Goal: Transaction & Acquisition: Purchase product/service

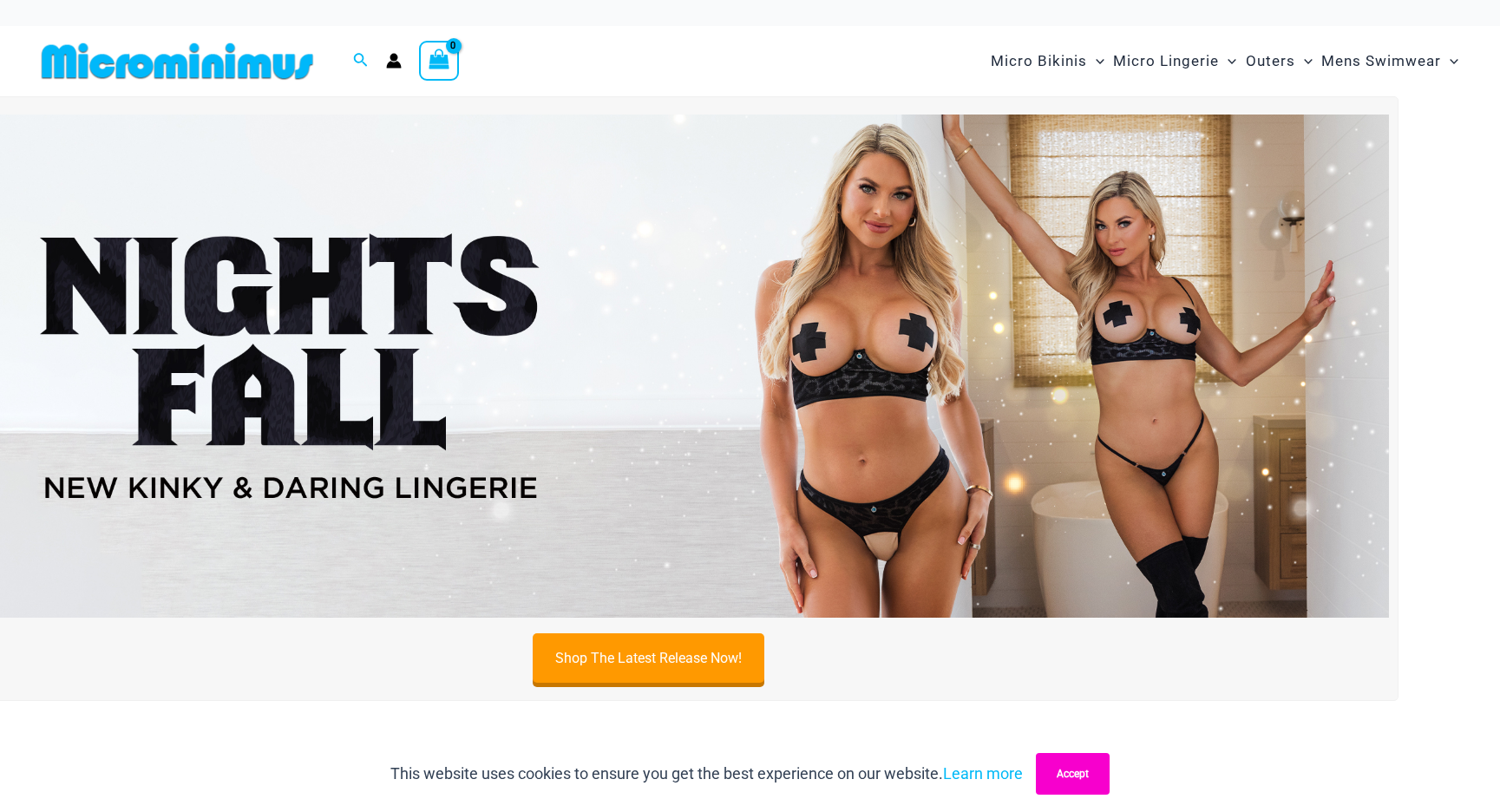
click at [1083, 771] on button "Accept" at bounding box center [1072, 774] width 73 height 42
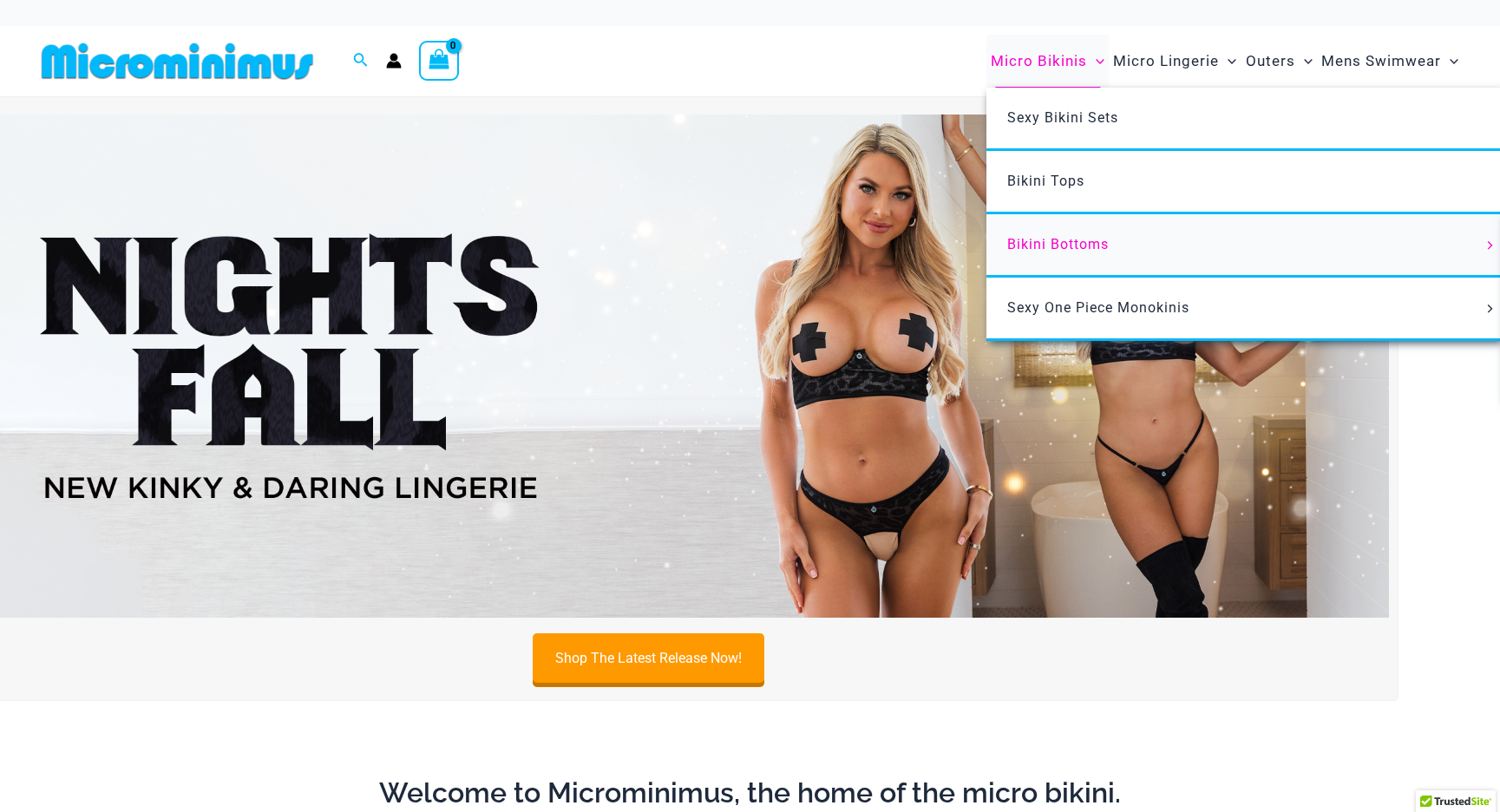
click at [1069, 236] on span "Bikini Bottoms" at bounding box center [1057, 244] width 101 height 16
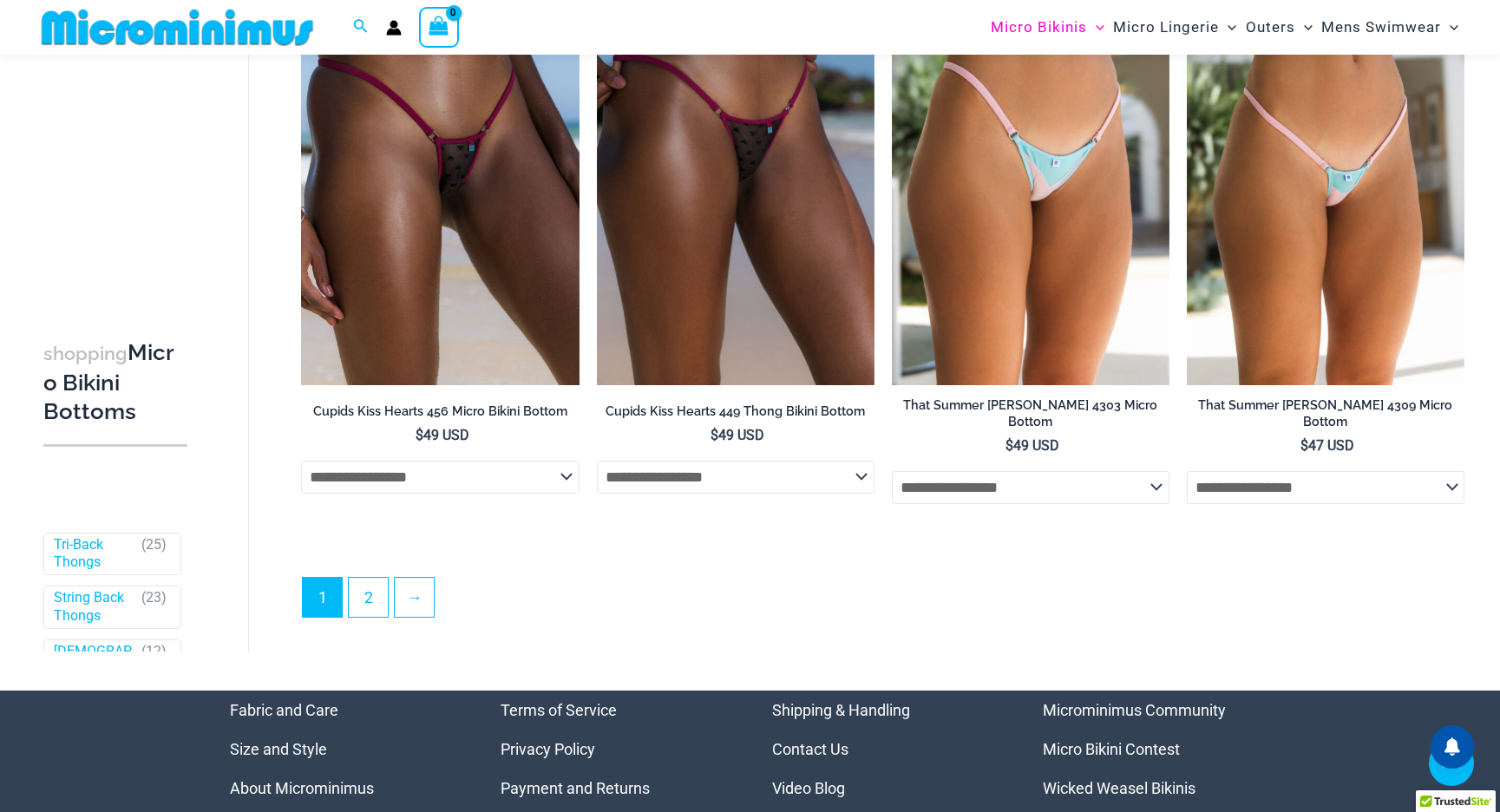
scroll to position [5151, 0]
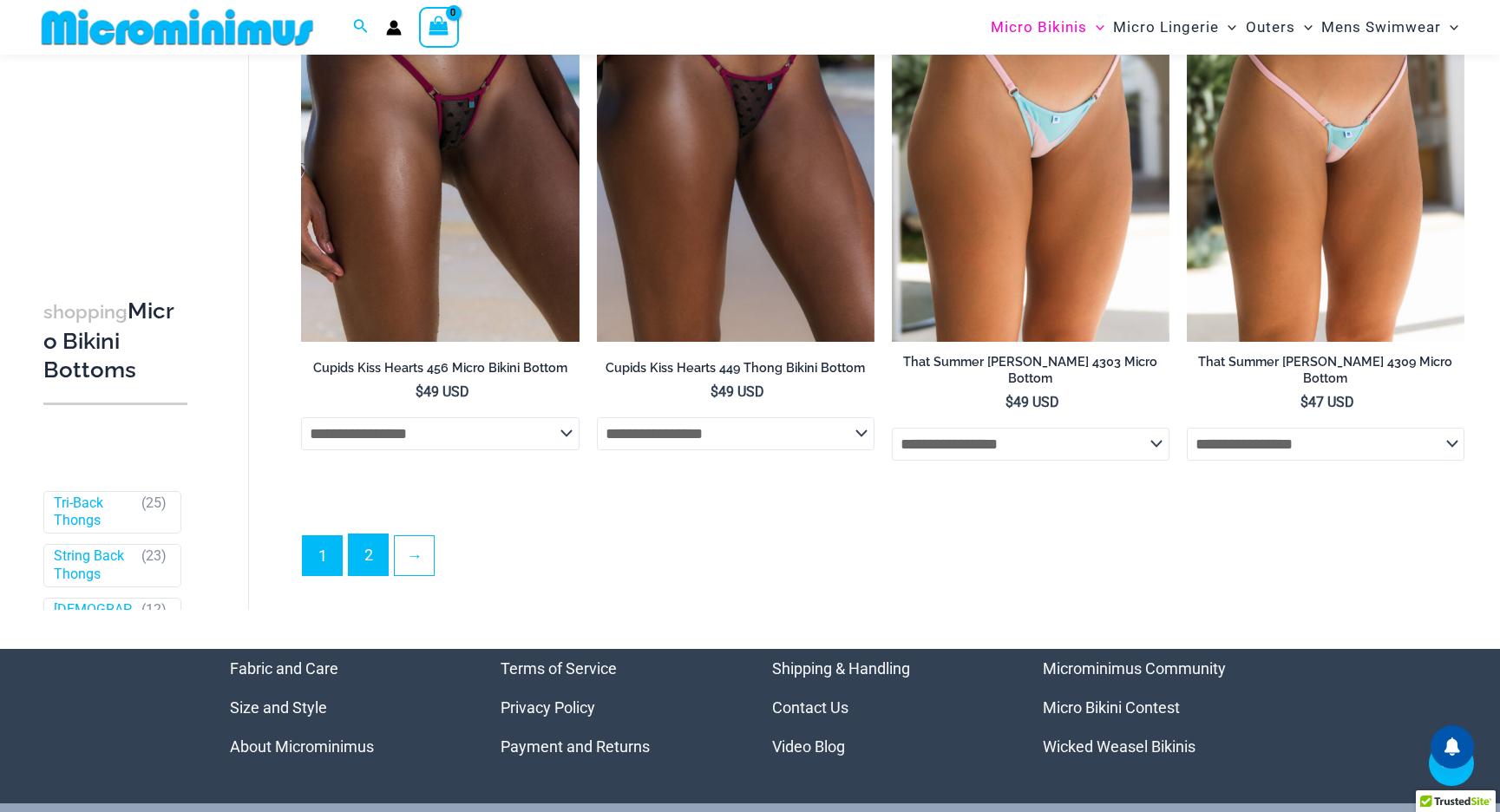
click at [372, 551] on link "2" at bounding box center [368, 554] width 39 height 41
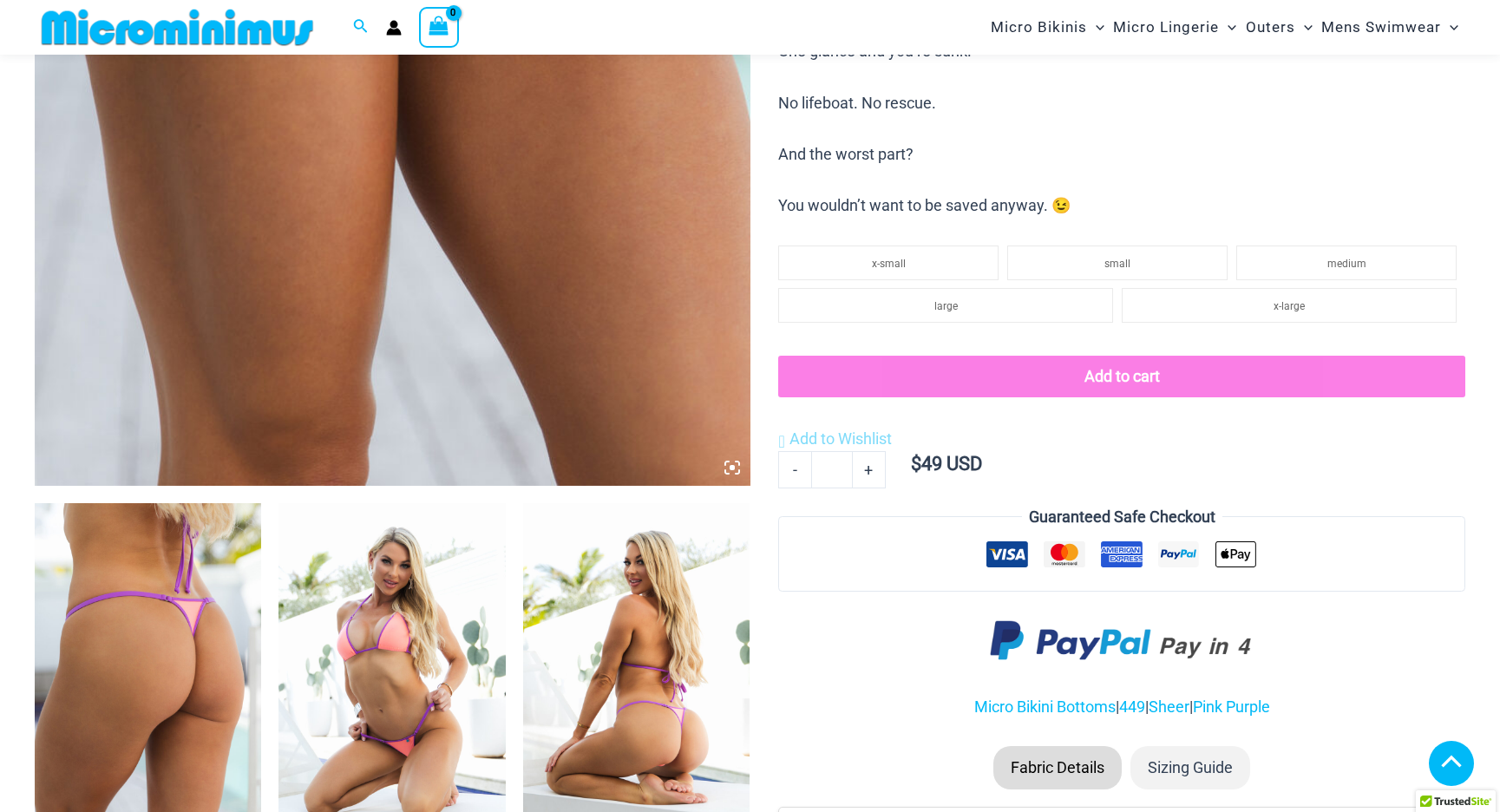
scroll to position [1194, 0]
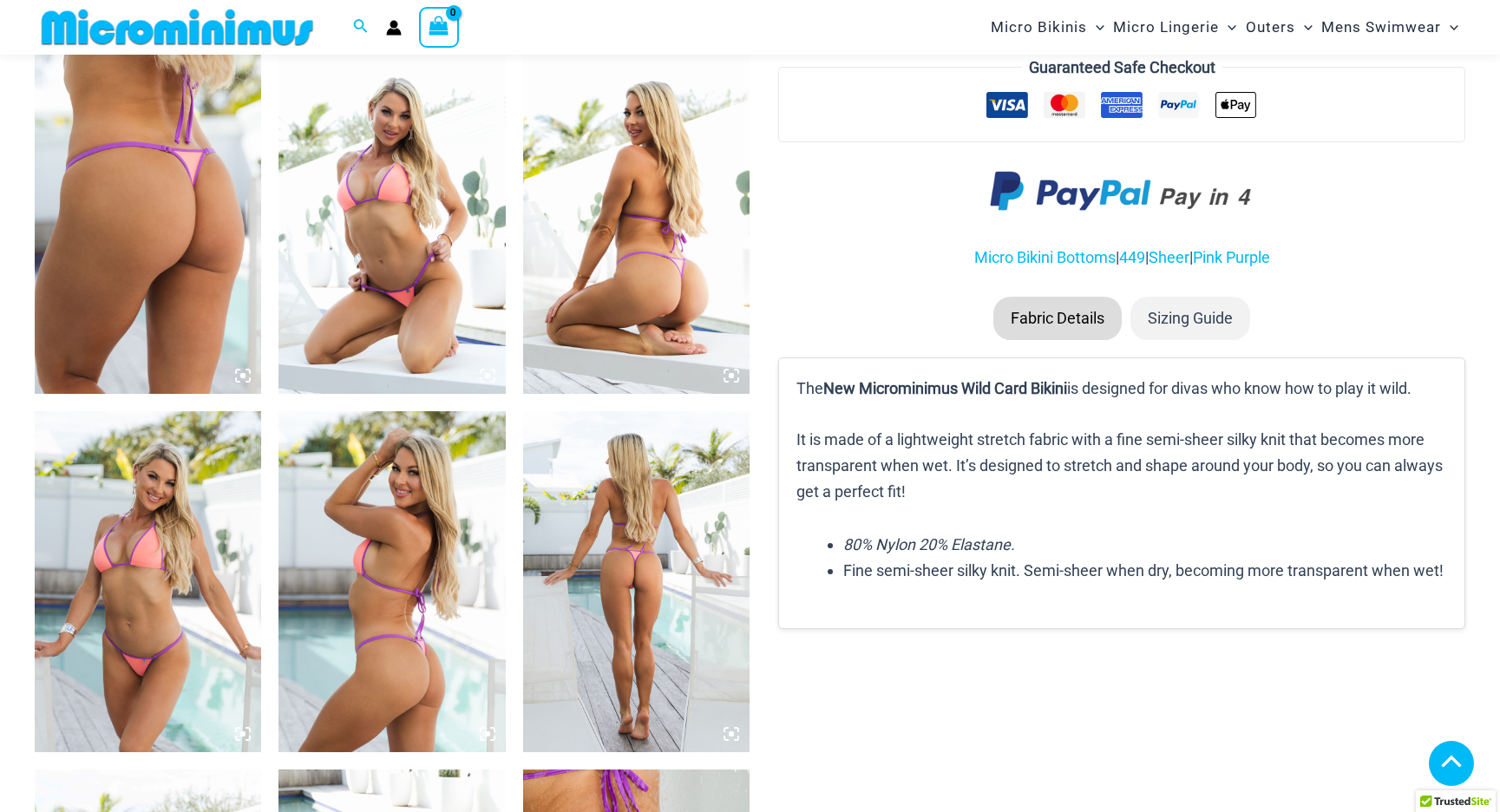
click at [109, 193] on img at bounding box center [148, 224] width 226 height 340
click at [1146, 314] on li "Sizing Guide" at bounding box center [1189, 319] width 119 height 43
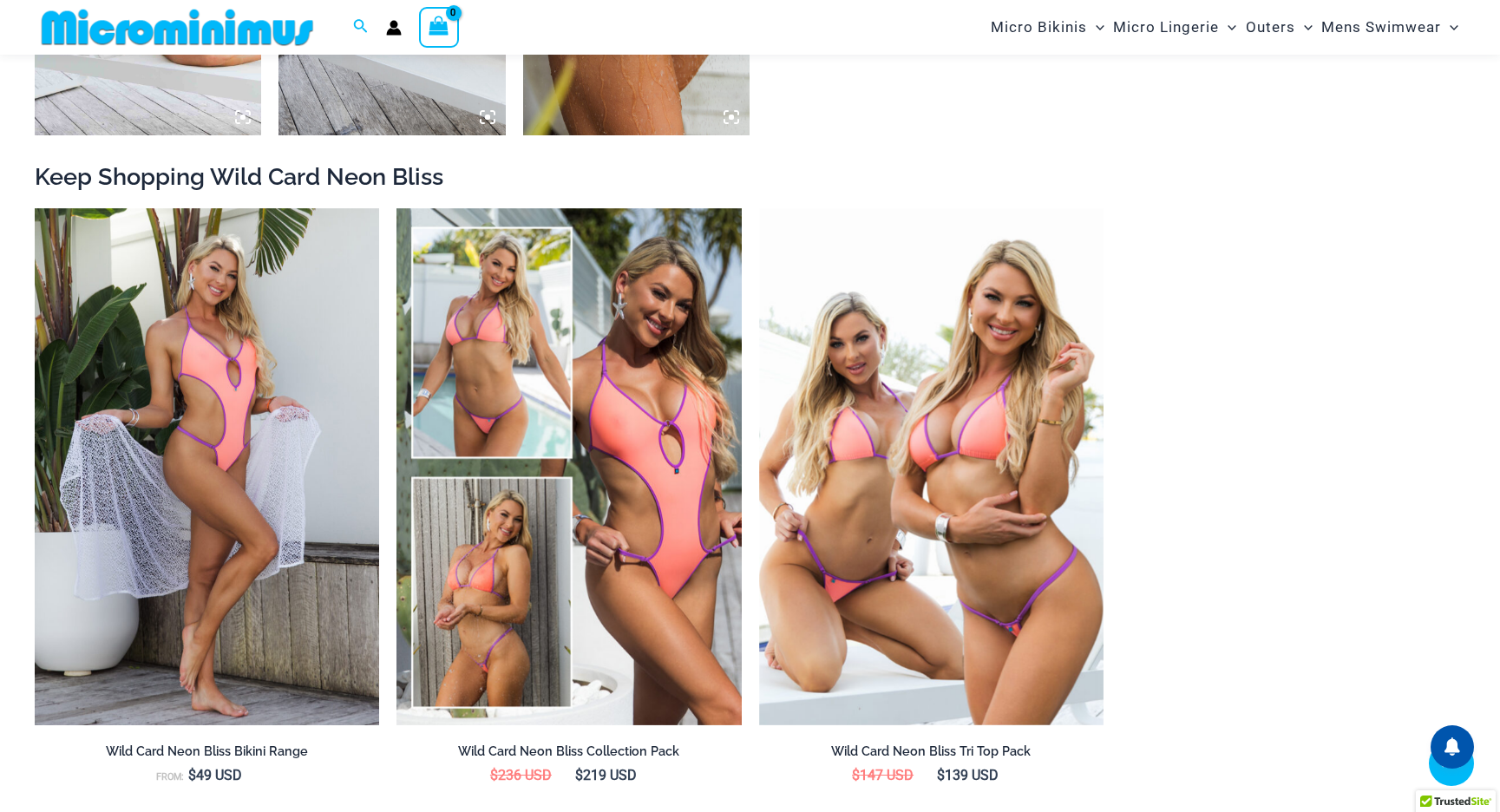
scroll to position [2185, 0]
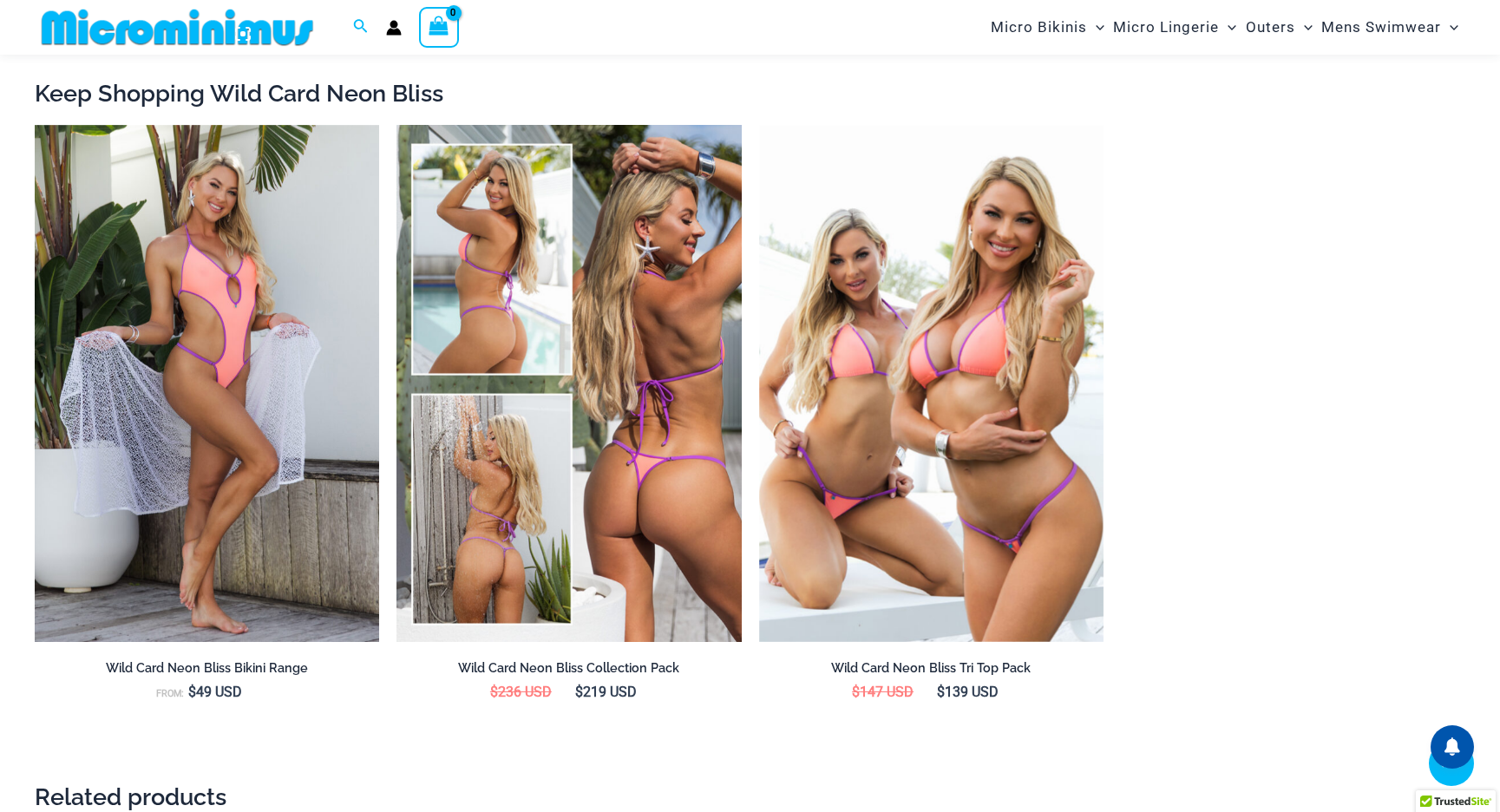
click at [487, 548] on img at bounding box center [568, 383] width 344 height 517
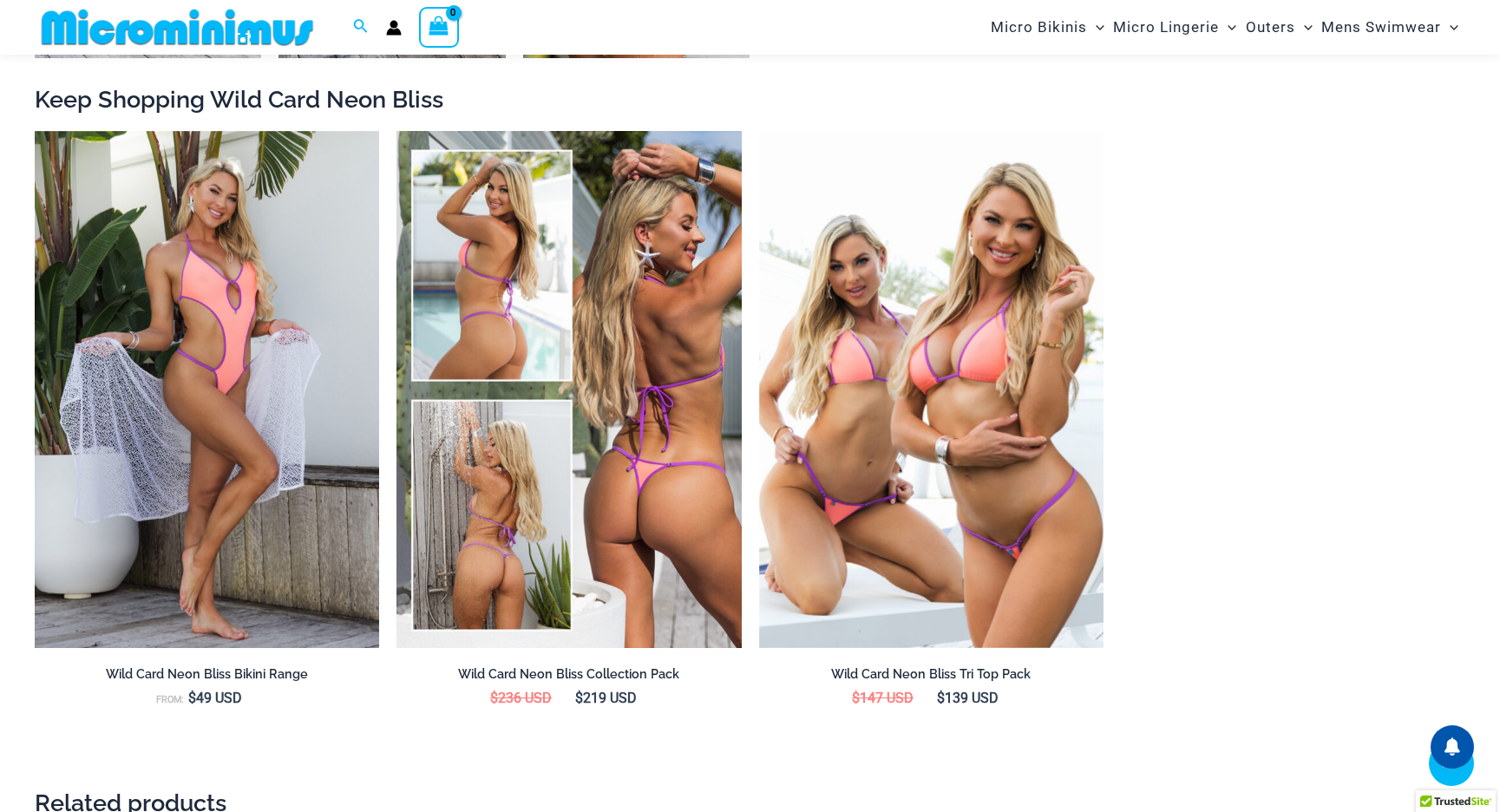
scroll to position [2244, 0]
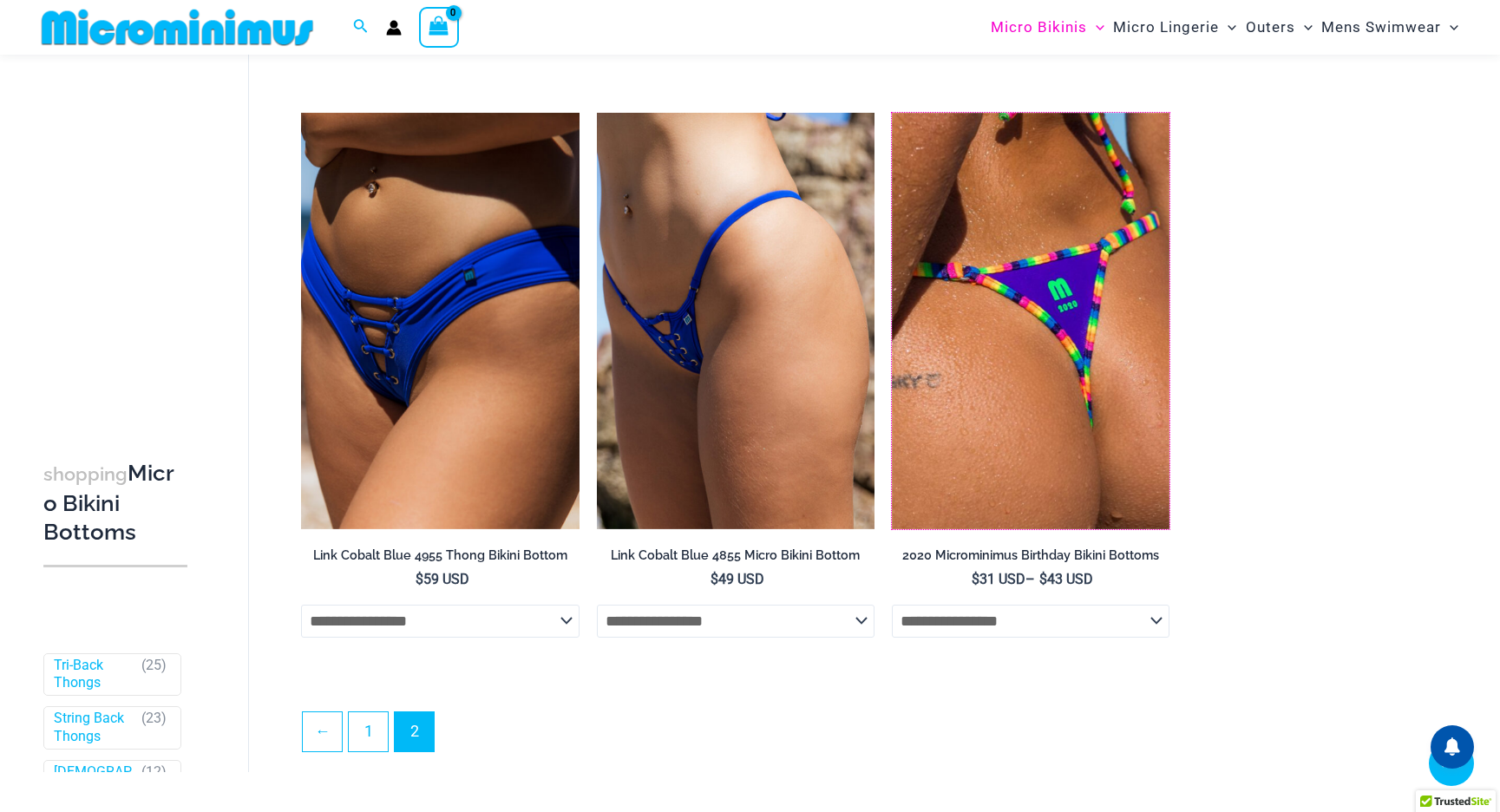
scroll to position [4178, 0]
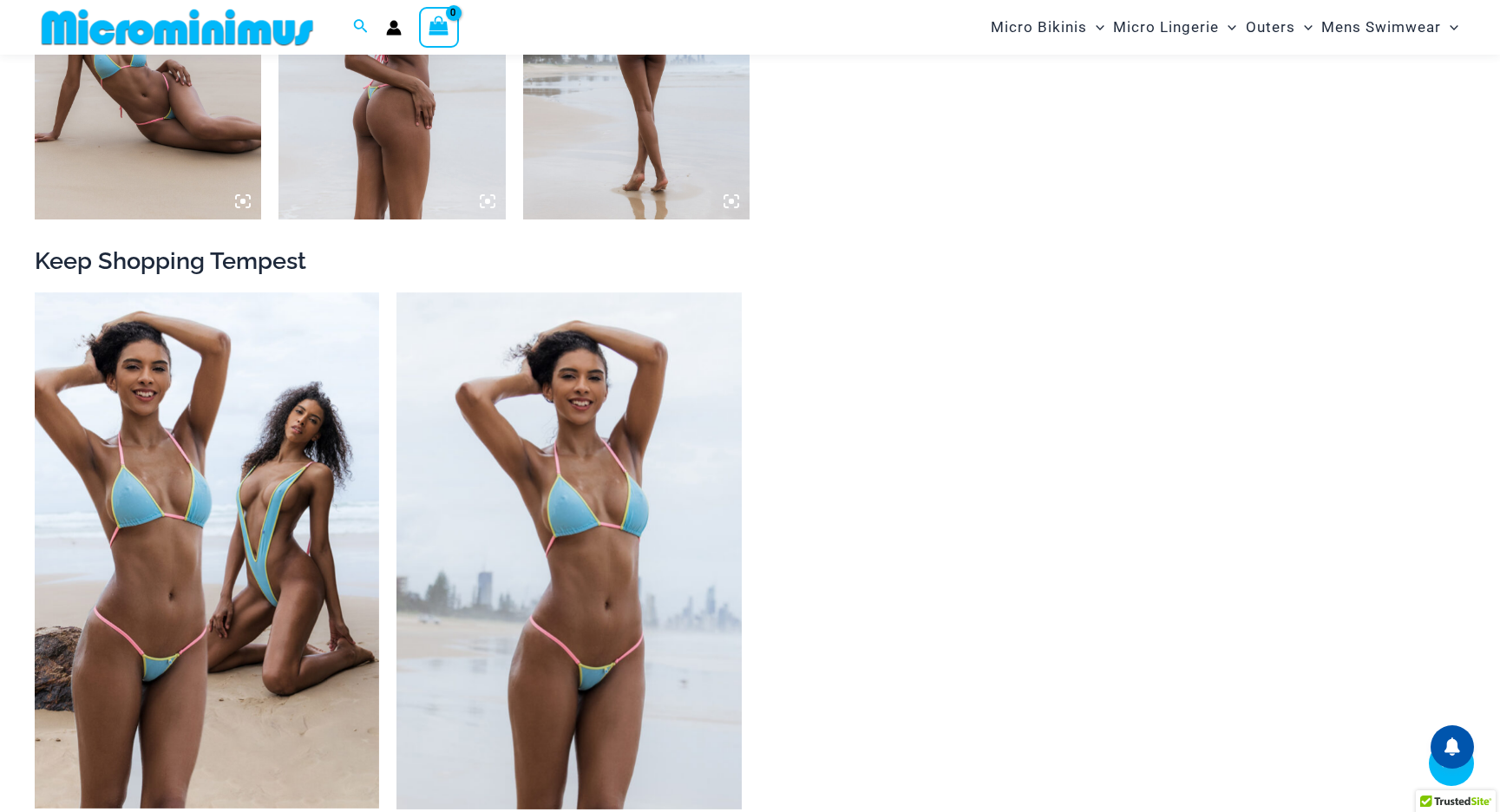
scroll to position [1757, 0]
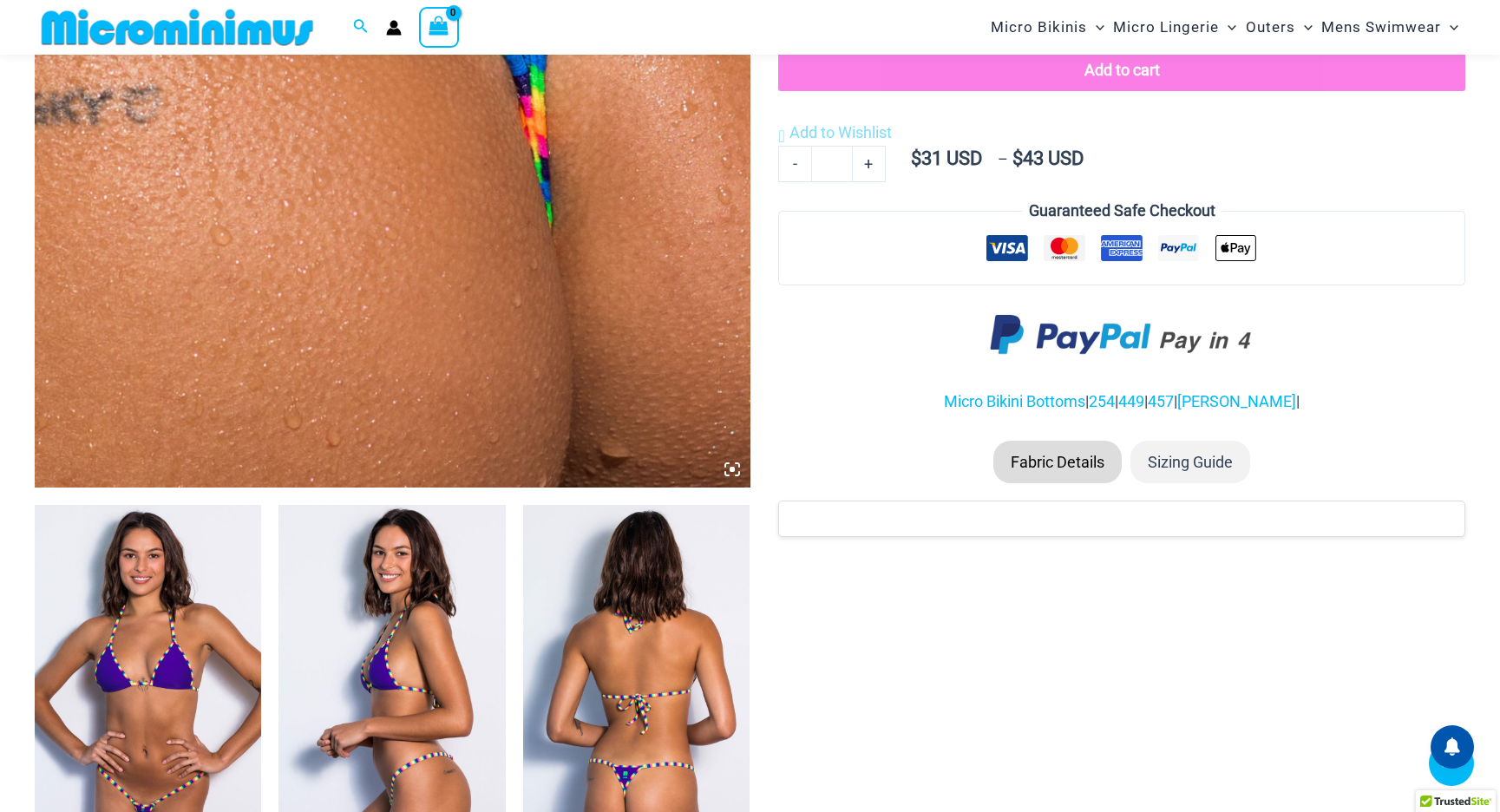
scroll to position [865, 0]
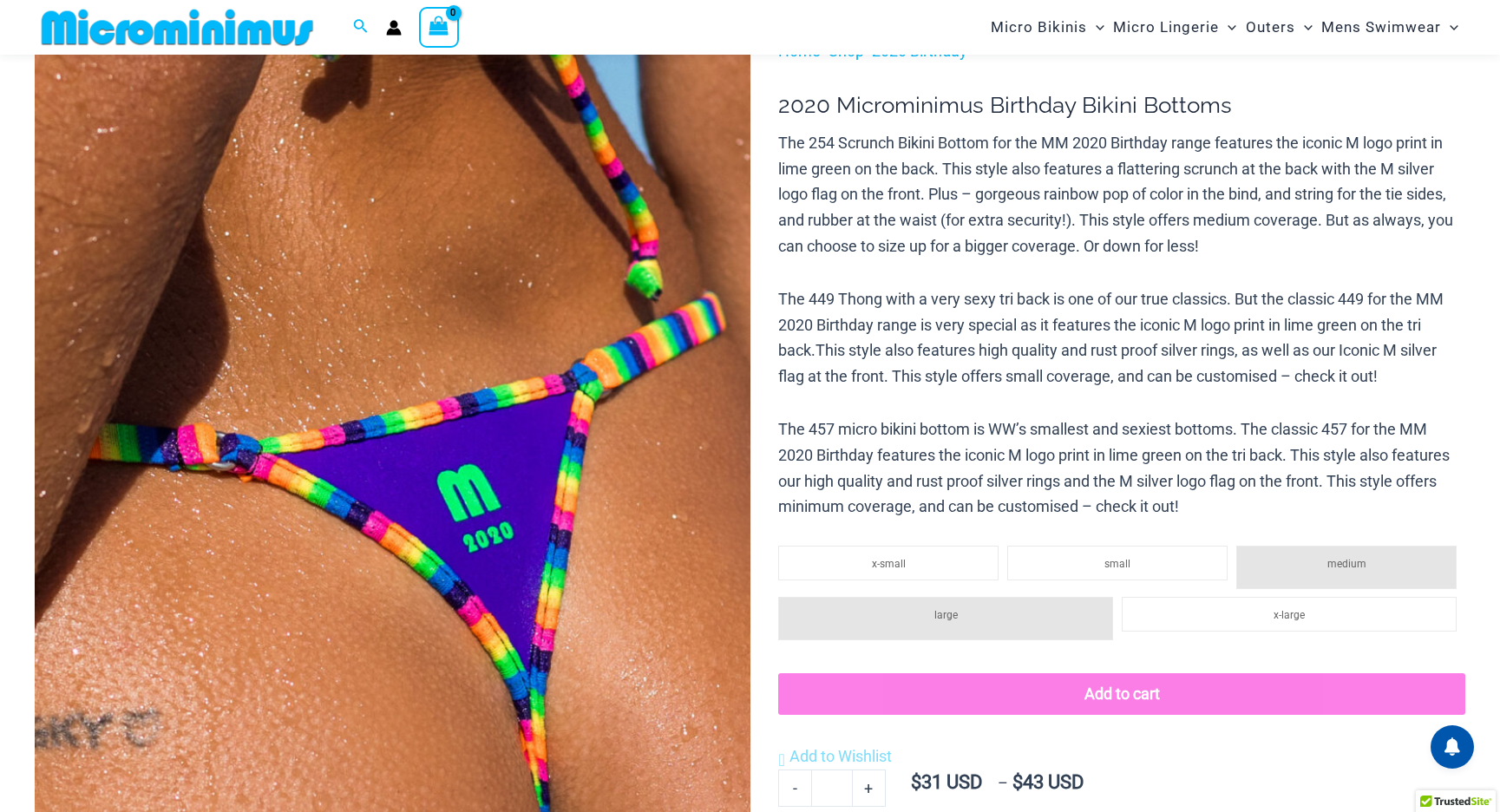
scroll to position [65, 0]
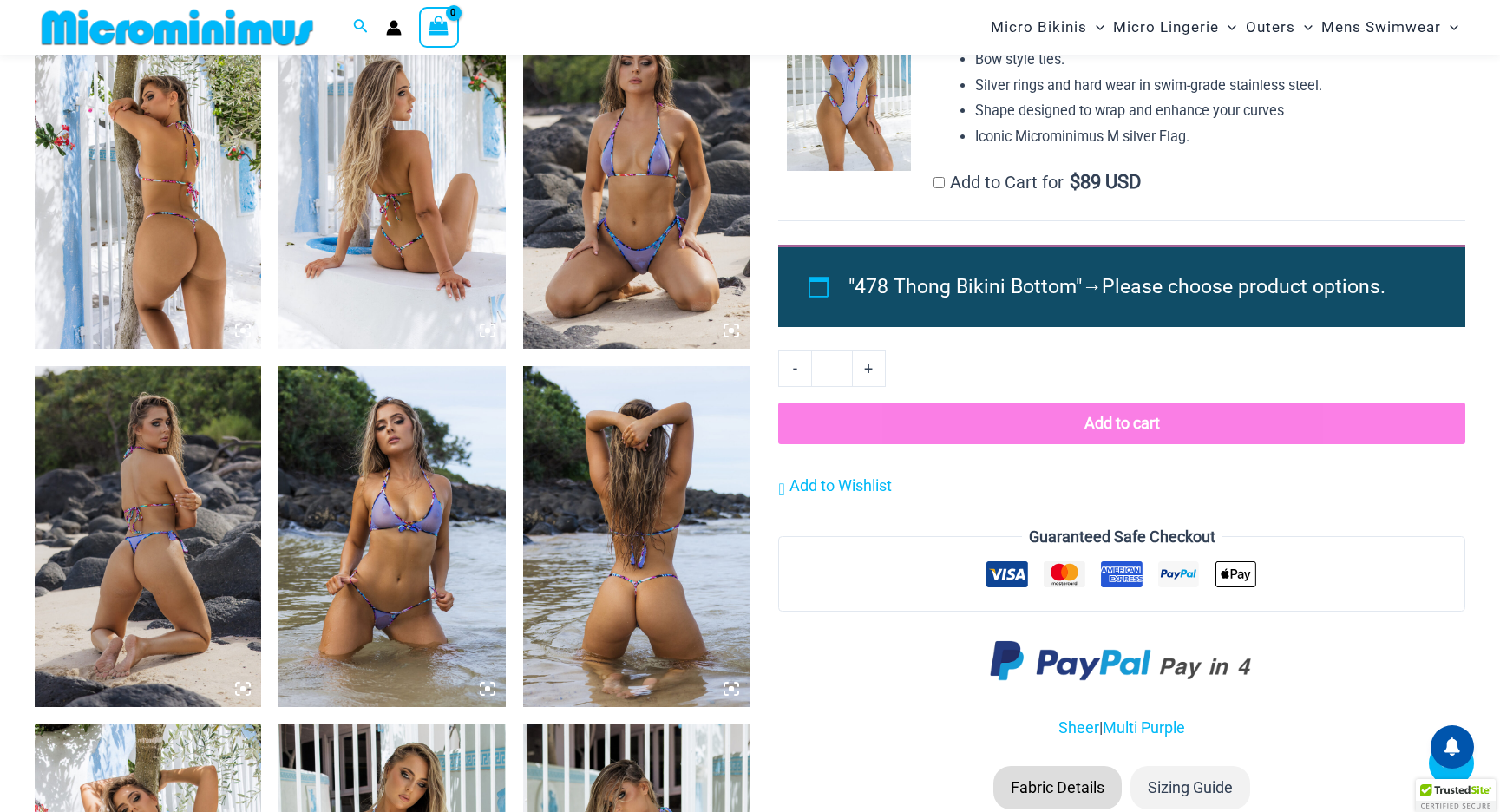
scroll to position [1266, 0]
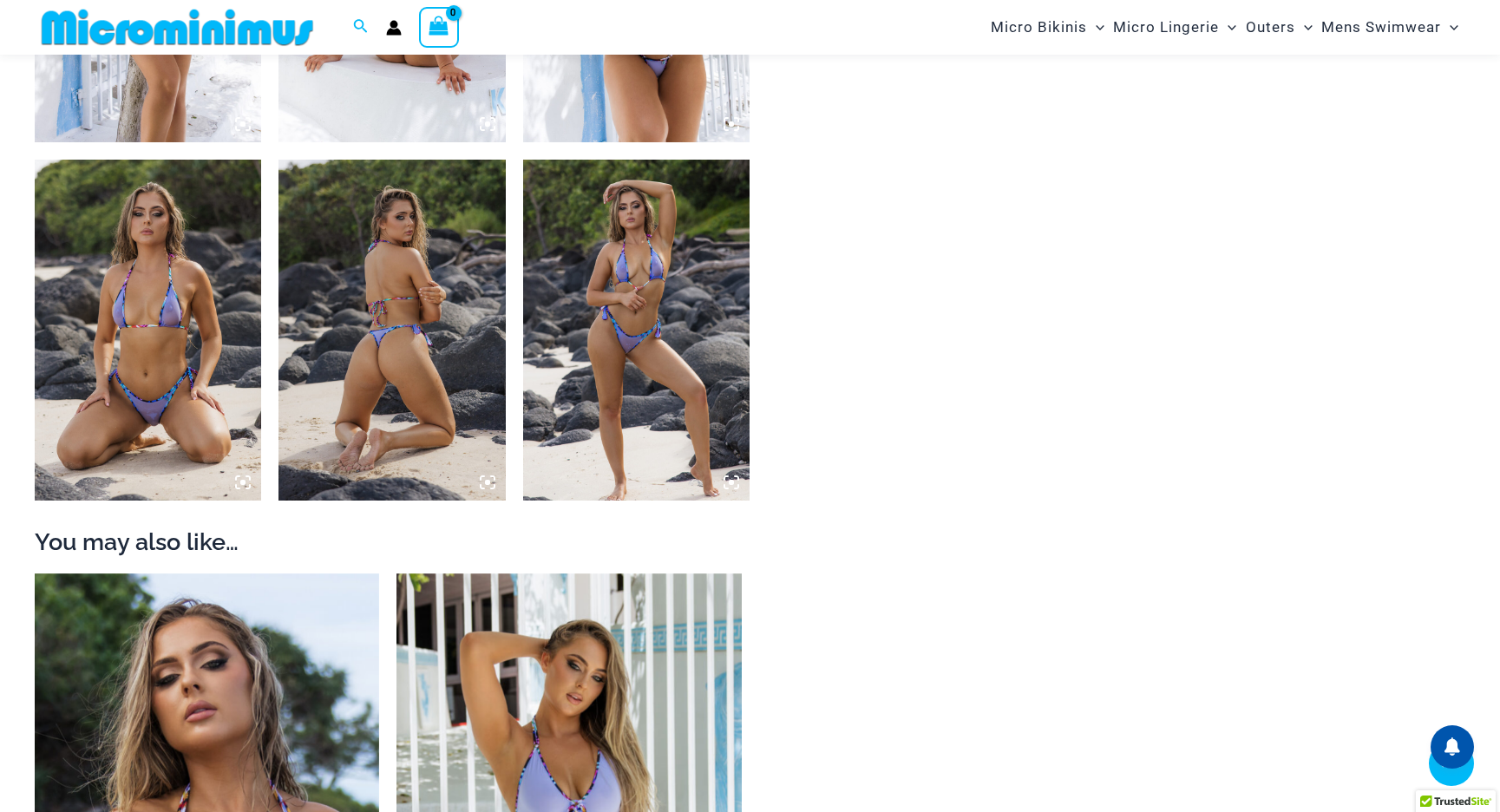
scroll to position [1469, 0]
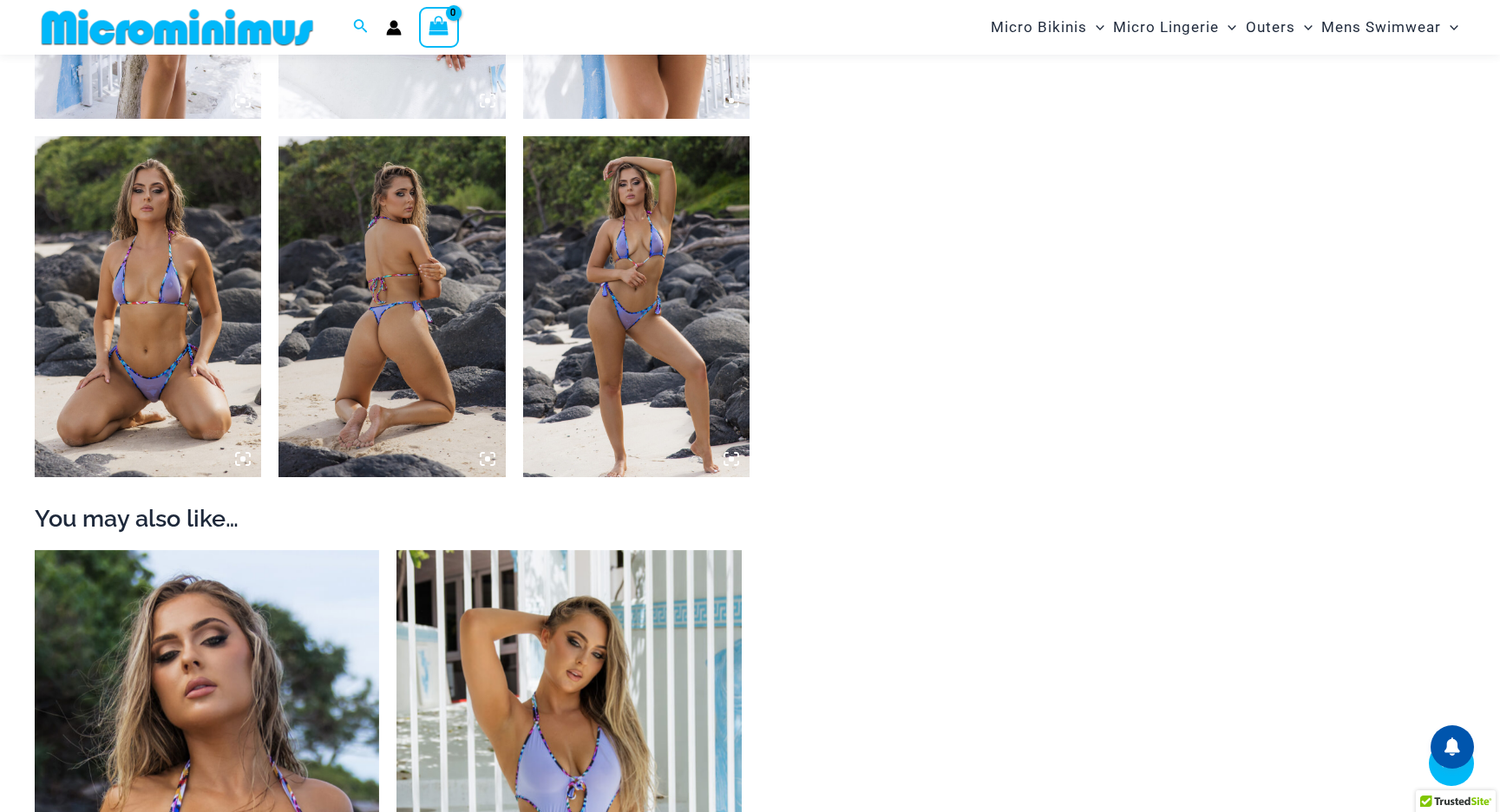
click at [702, 306] on img at bounding box center [636, 306] width 226 height 340
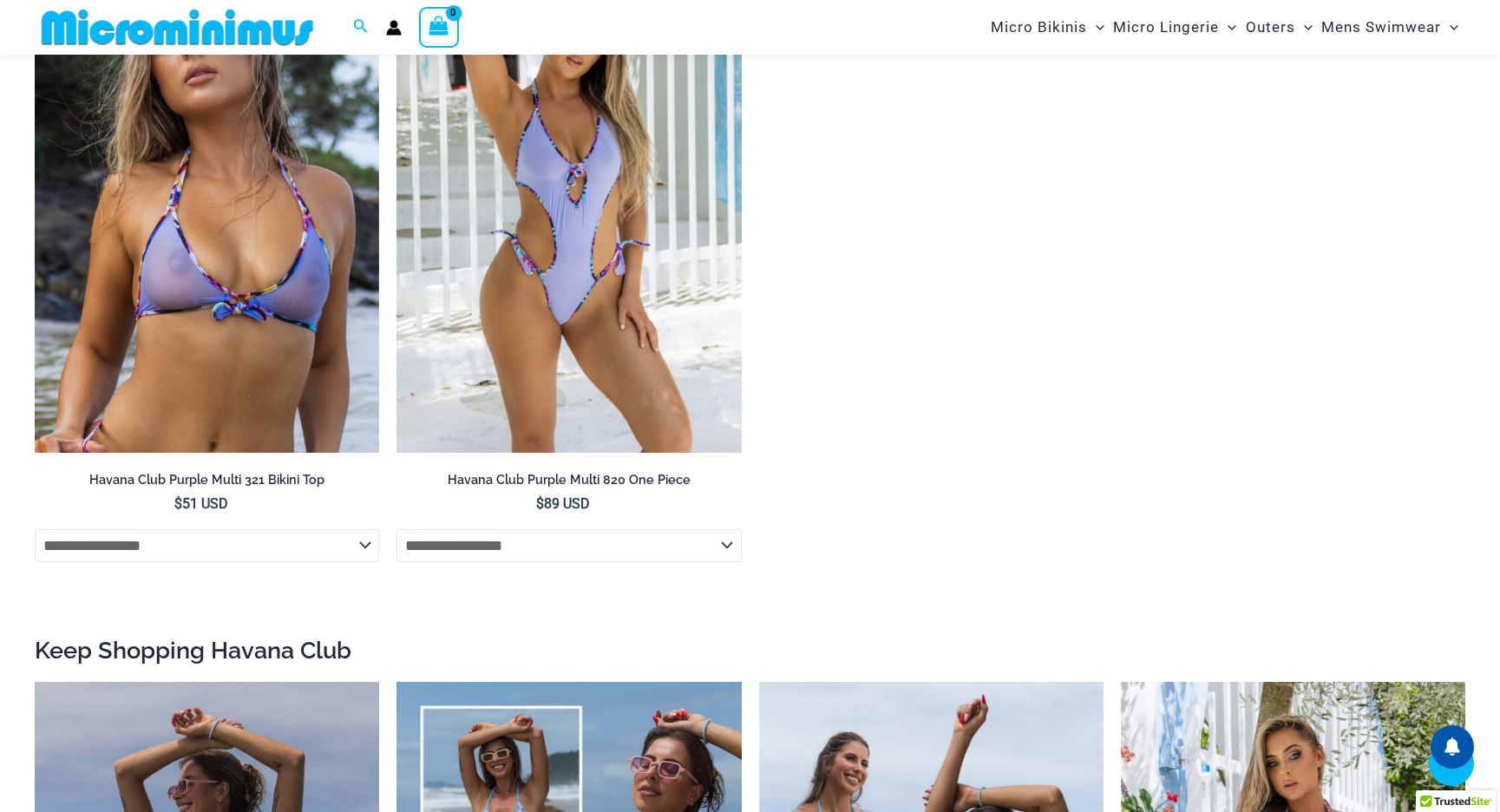
scroll to position [2083, 0]
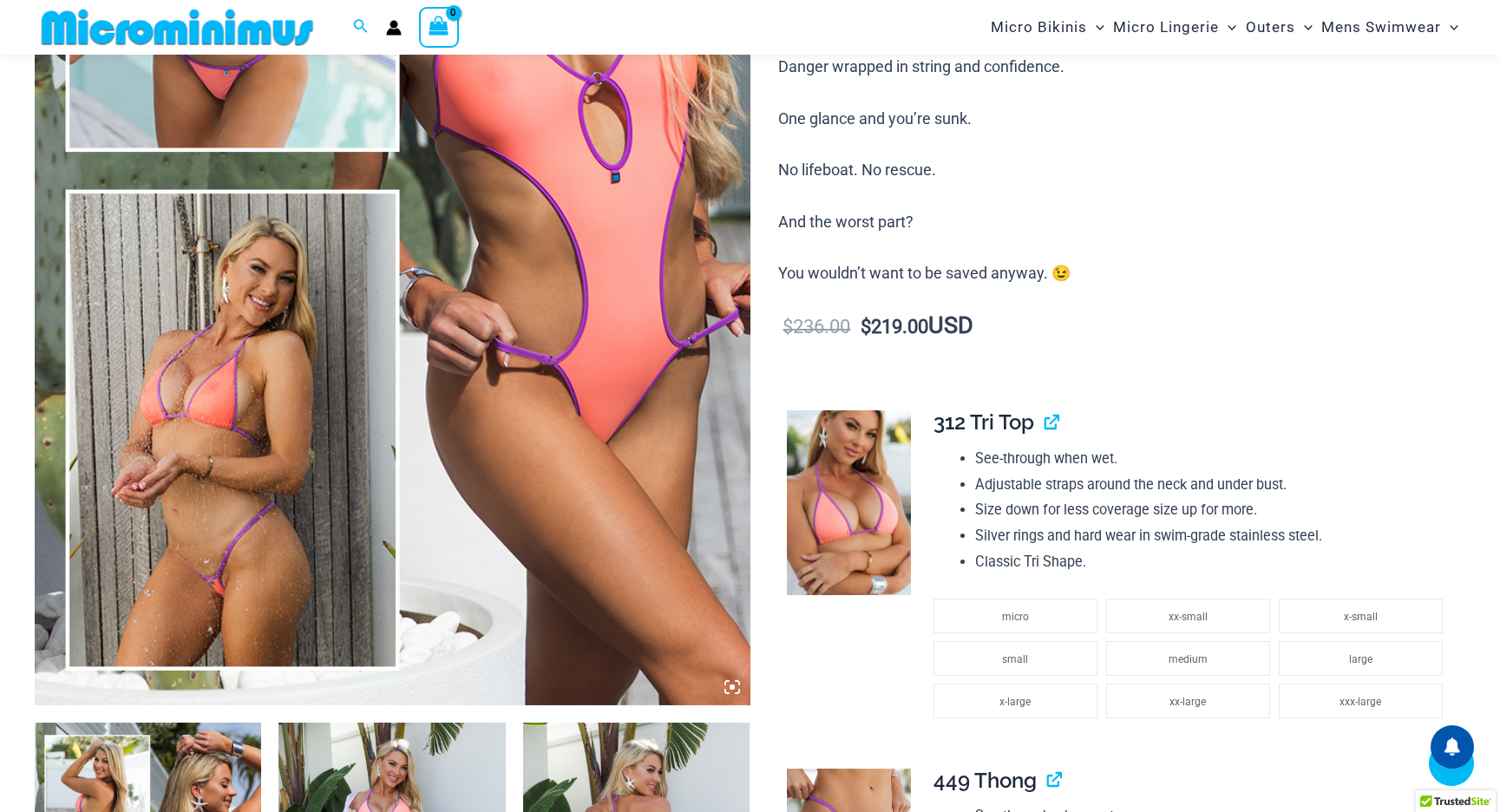
scroll to position [531, 0]
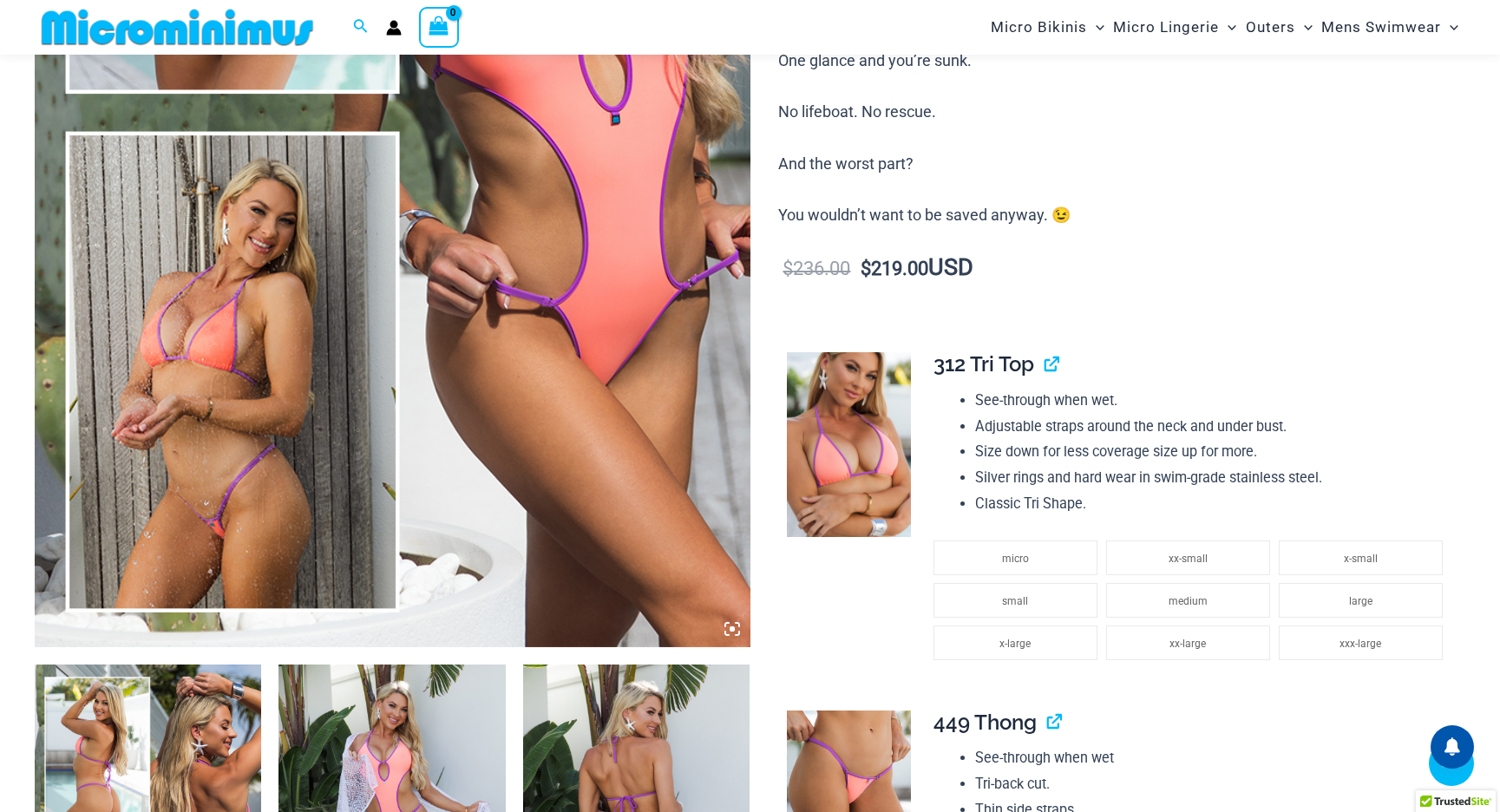
click at [242, 282] on img at bounding box center [392, 110] width 715 height 1073
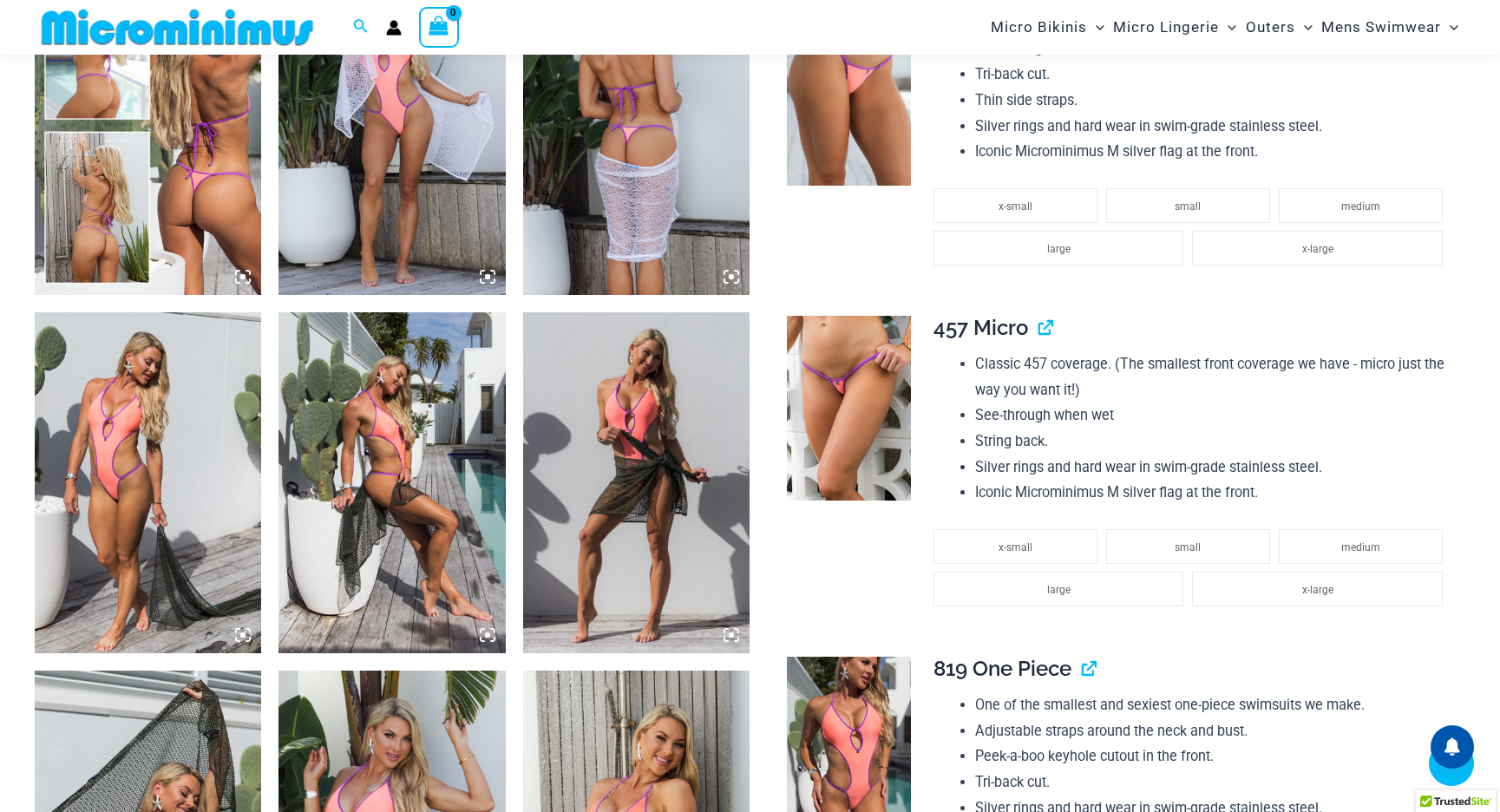
scroll to position [1152, 0]
